Goal: Find specific page/section: Find specific page/section

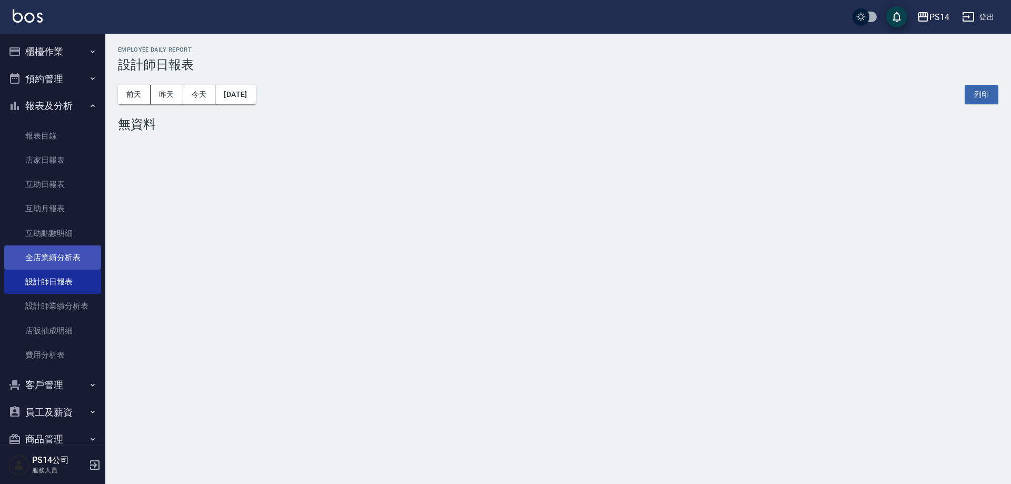
click at [71, 251] on link "全店業績分析表" at bounding box center [52, 257] width 97 height 24
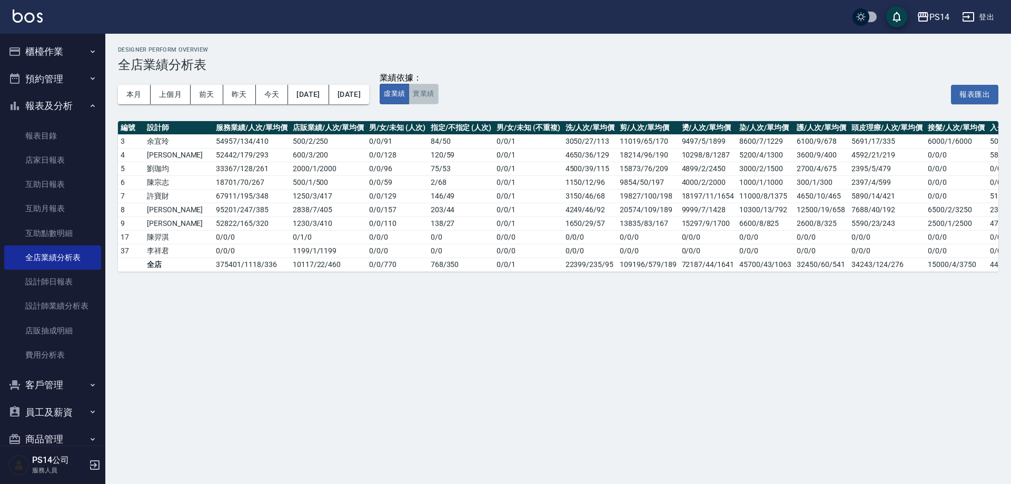
click at [438, 98] on button "實業績" at bounding box center [423, 94] width 29 height 21
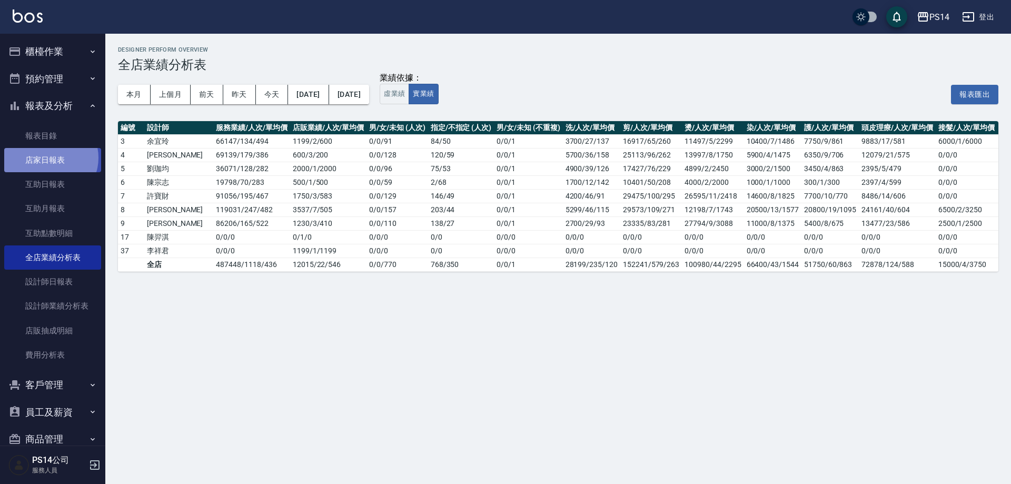
click at [50, 158] on link "店家日報表" at bounding box center [52, 160] width 97 height 24
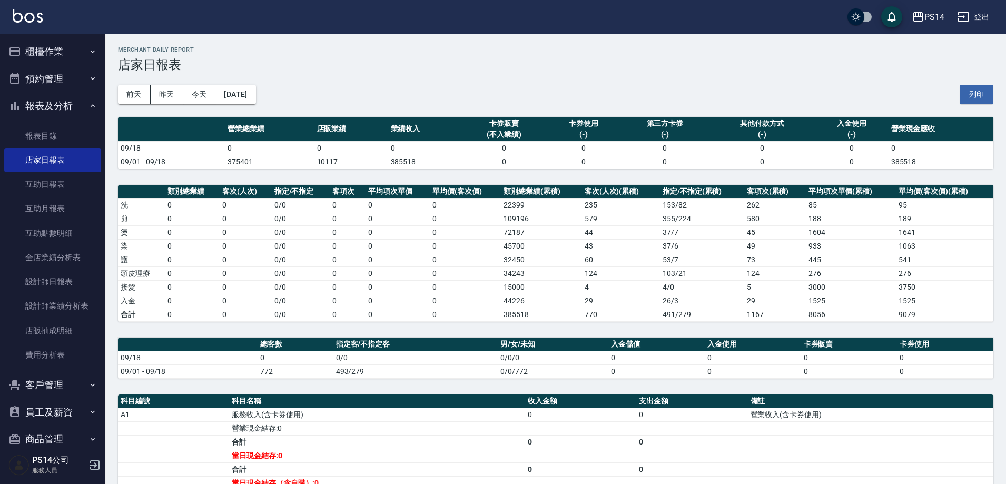
click at [35, 19] on img at bounding box center [28, 15] width 30 height 13
